Goal: Information Seeking & Learning: Learn about a topic

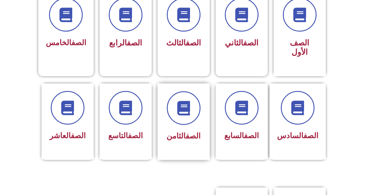
scroll to position [174, 0]
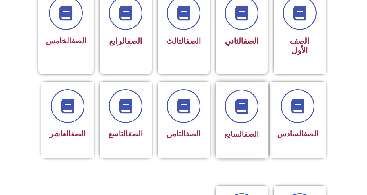
click at [229, 112] on div at bounding box center [242, 107] width 37 height 34
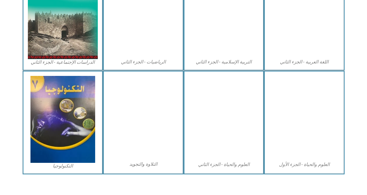
scroll to position [319, 0]
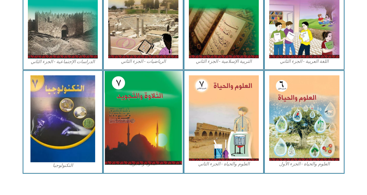
click at [155, 114] on img at bounding box center [143, 118] width 77 height 94
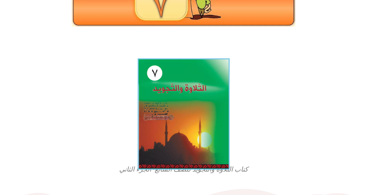
scroll to position [116, 0]
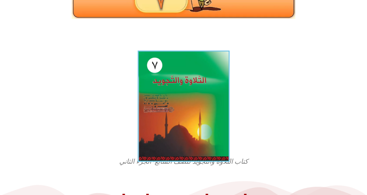
click at [178, 123] on img at bounding box center [184, 106] width 92 height 111
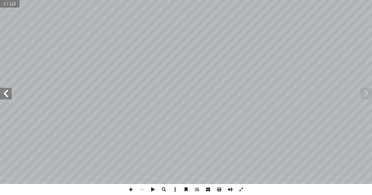
click at [8, 91] on span at bounding box center [6, 94] width 12 height 12
click at [131, 190] on span at bounding box center [130, 189] width 11 height 11
click at [368, 96] on span at bounding box center [366, 94] width 12 height 12
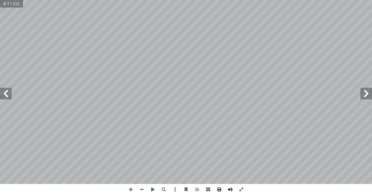
click at [6, 90] on span at bounding box center [6, 94] width 12 height 12
click at [134, 190] on span at bounding box center [130, 189] width 11 height 11
click at [131, 187] on span at bounding box center [130, 189] width 11 height 11
click at [10, 95] on span at bounding box center [6, 94] width 12 height 12
click at [126, 188] on span at bounding box center [130, 189] width 11 height 11
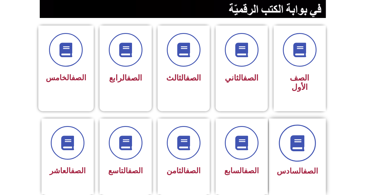
scroll to position [145, 0]
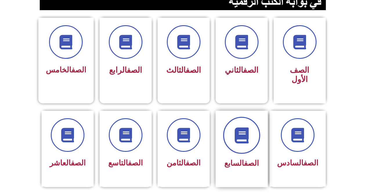
click at [256, 132] on span at bounding box center [241, 135] width 37 height 37
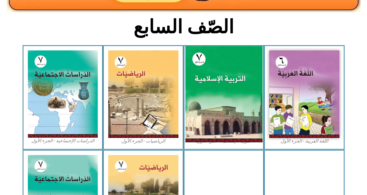
scroll to position [145, 0]
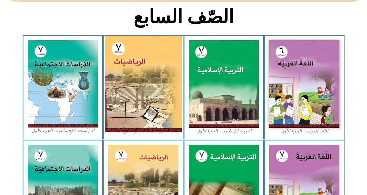
click at [133, 66] on img at bounding box center [143, 84] width 77 height 96
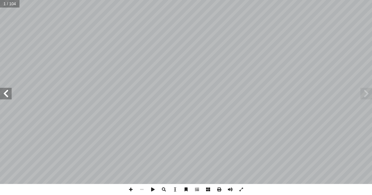
click at [6, 98] on span at bounding box center [6, 94] width 12 height 12
drag, startPoint x: 6, startPoint y: 97, endPoint x: 6, endPoint y: 91, distance: 6.7
click at [6, 91] on span at bounding box center [6, 94] width 12 height 12
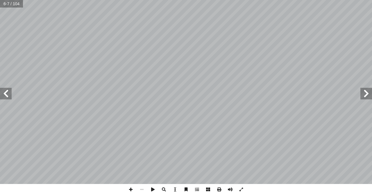
click at [6, 91] on span at bounding box center [6, 94] width 12 height 12
click at [143, 188] on span at bounding box center [141, 189] width 11 height 11
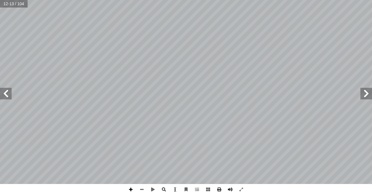
click at [129, 190] on span at bounding box center [130, 189] width 11 height 11
